Goal: Information Seeking & Learning: Learn about a topic

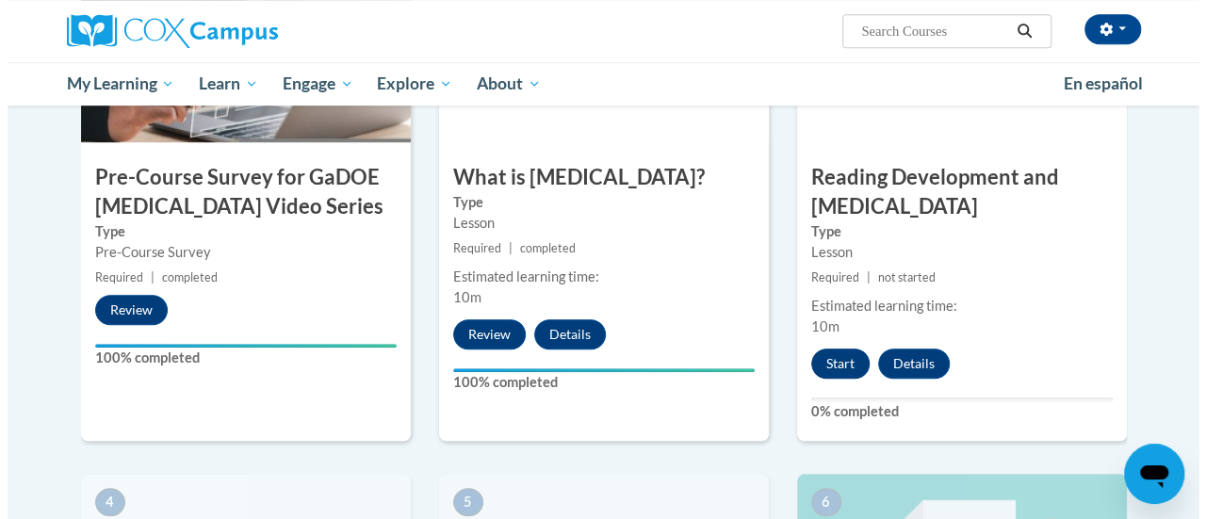
scroll to position [566, 0]
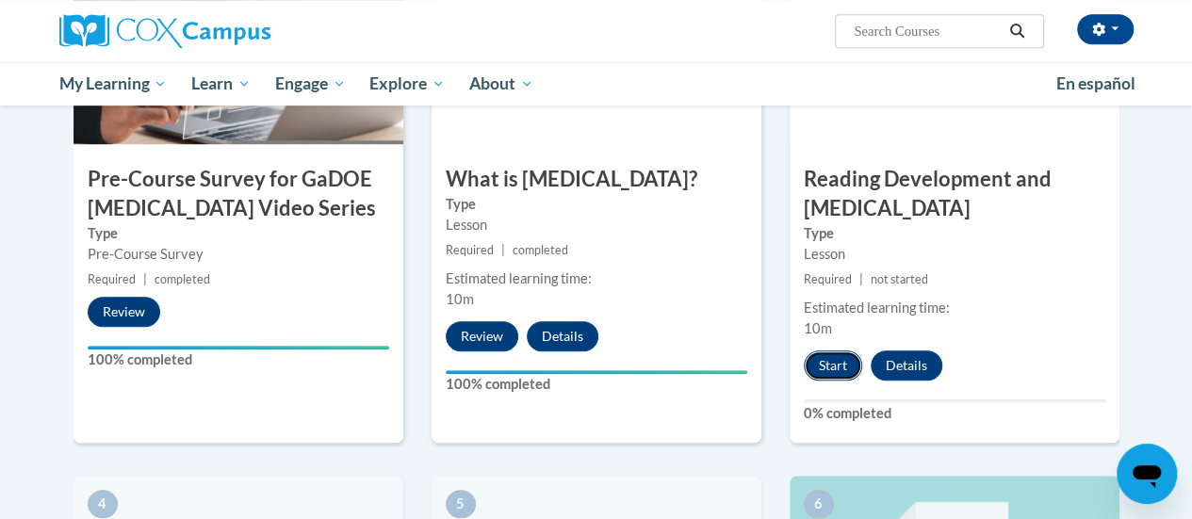
click at [833, 366] on button "Start" at bounding box center [833, 366] width 58 height 30
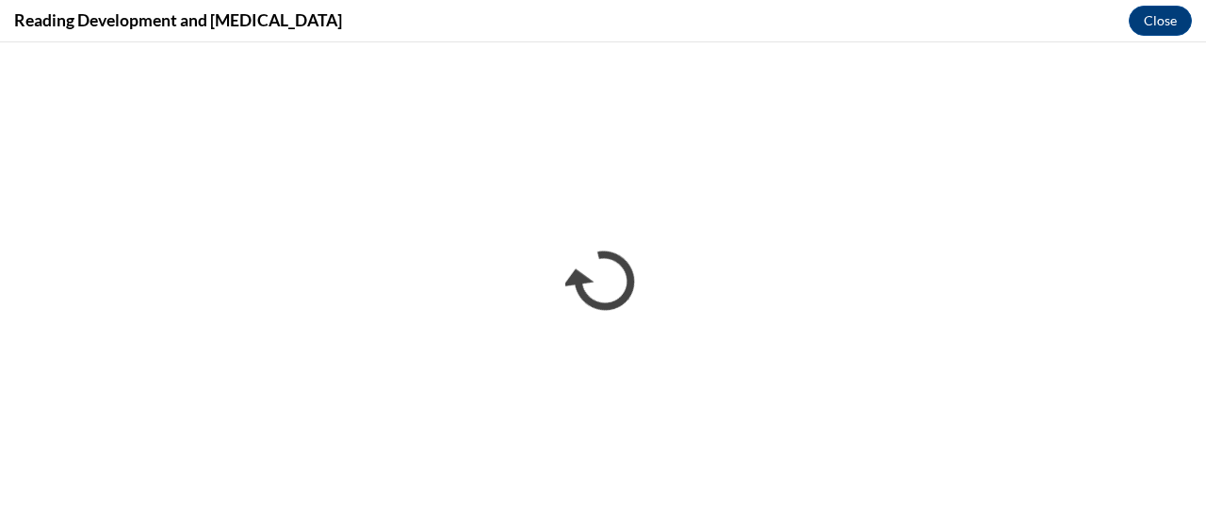
scroll to position [0, 0]
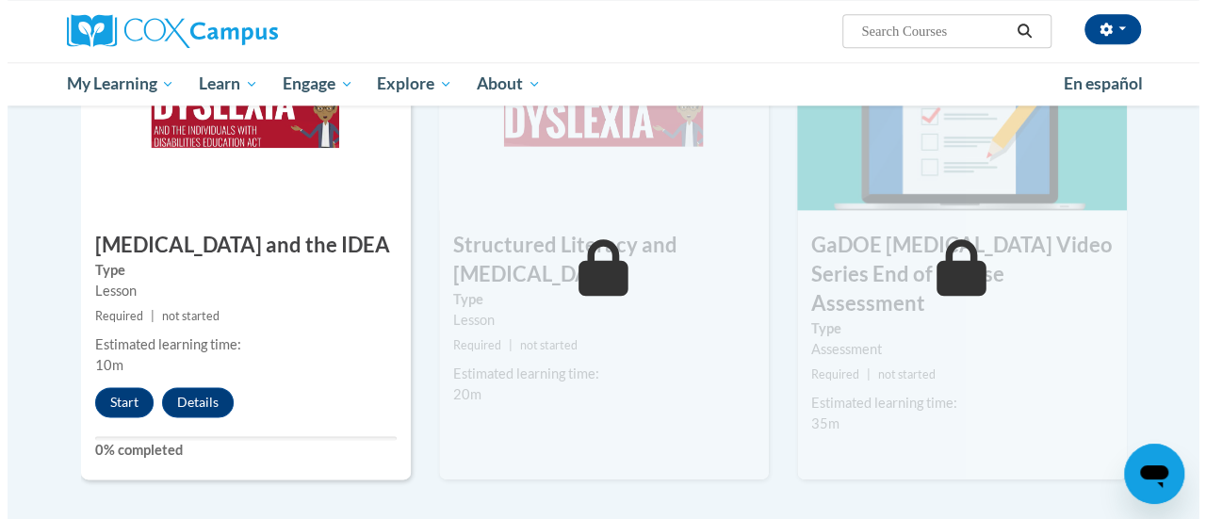
scroll to position [1029, 0]
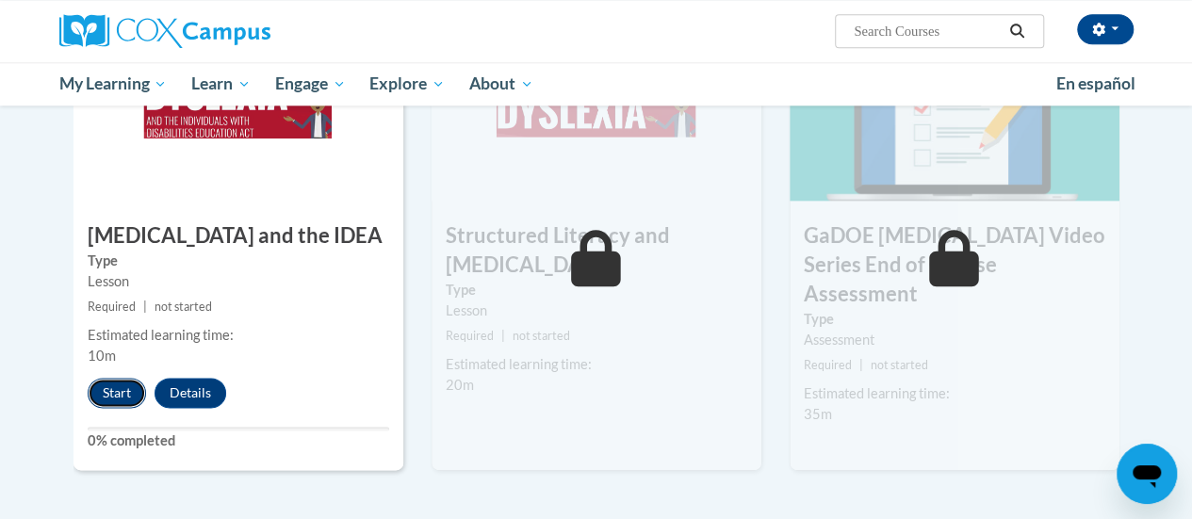
click at [127, 391] on button "Start" at bounding box center [117, 393] width 58 height 30
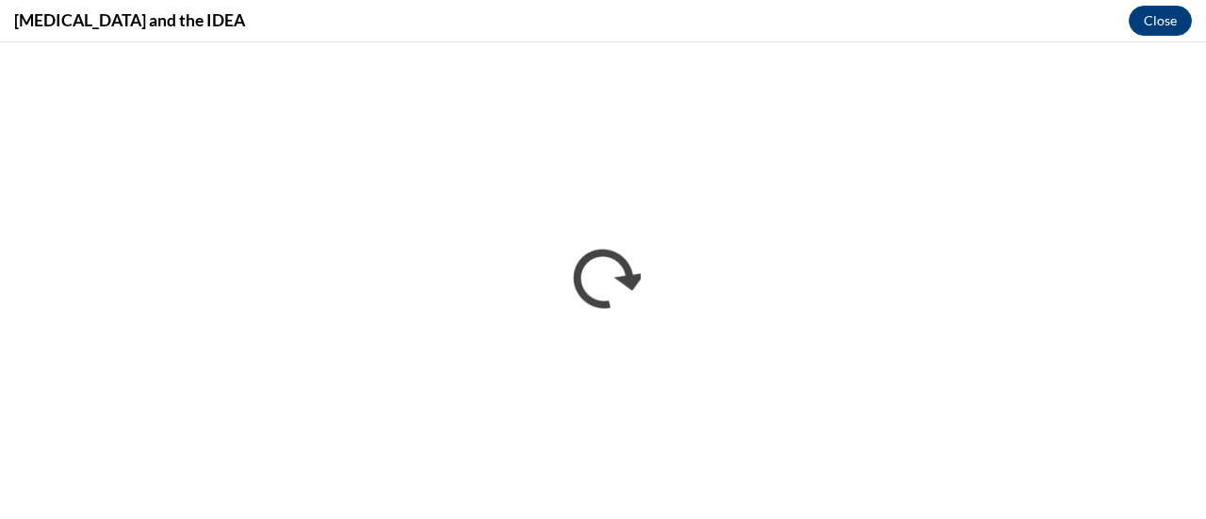
scroll to position [0, 0]
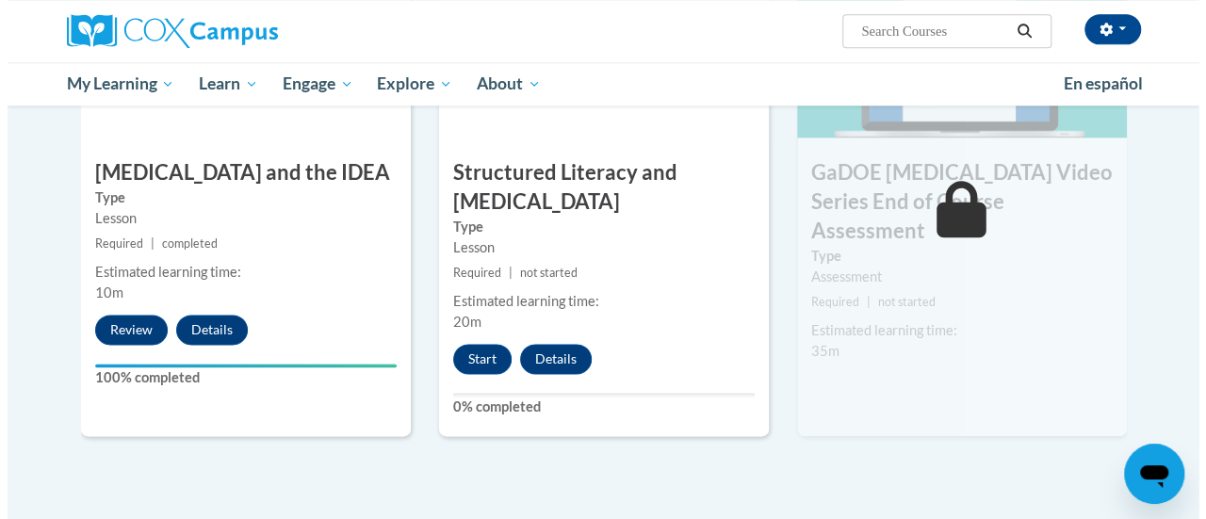
scroll to position [1096, 0]
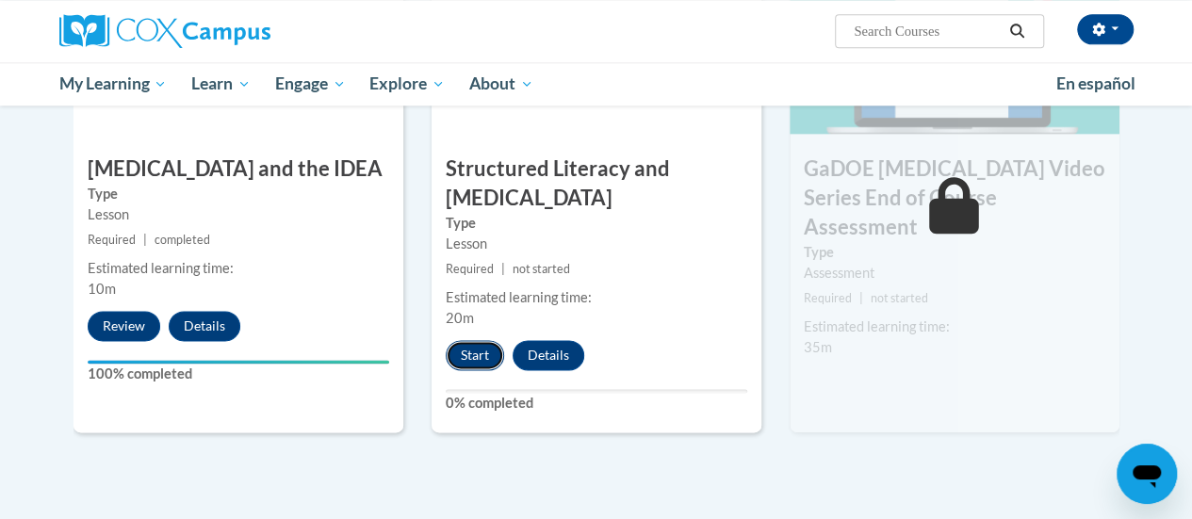
click at [476, 353] on button "Start" at bounding box center [475, 355] width 58 height 30
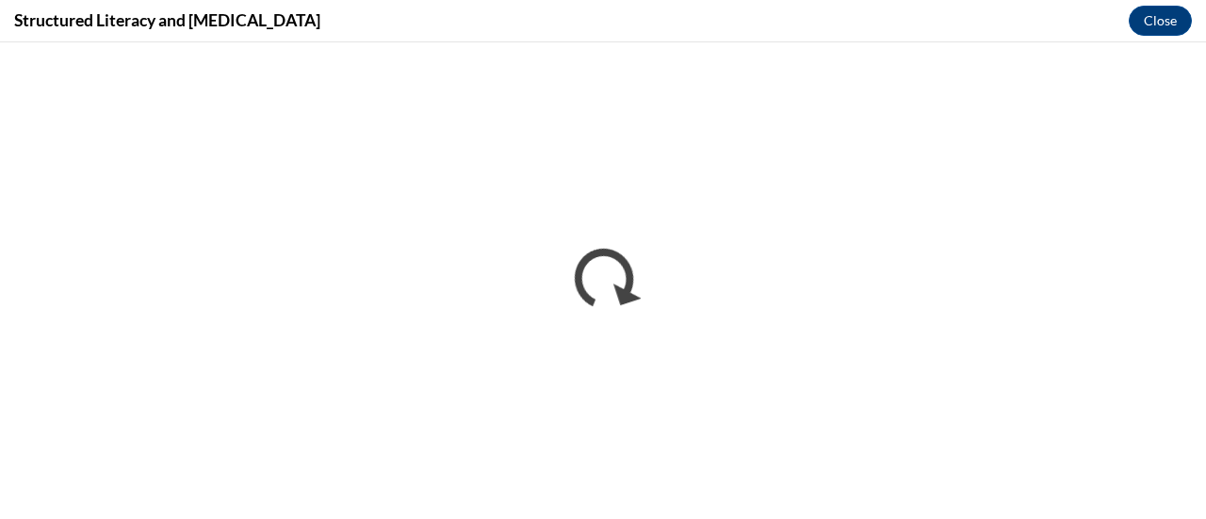
scroll to position [0, 0]
